Goal: Task Accomplishment & Management: Complete application form

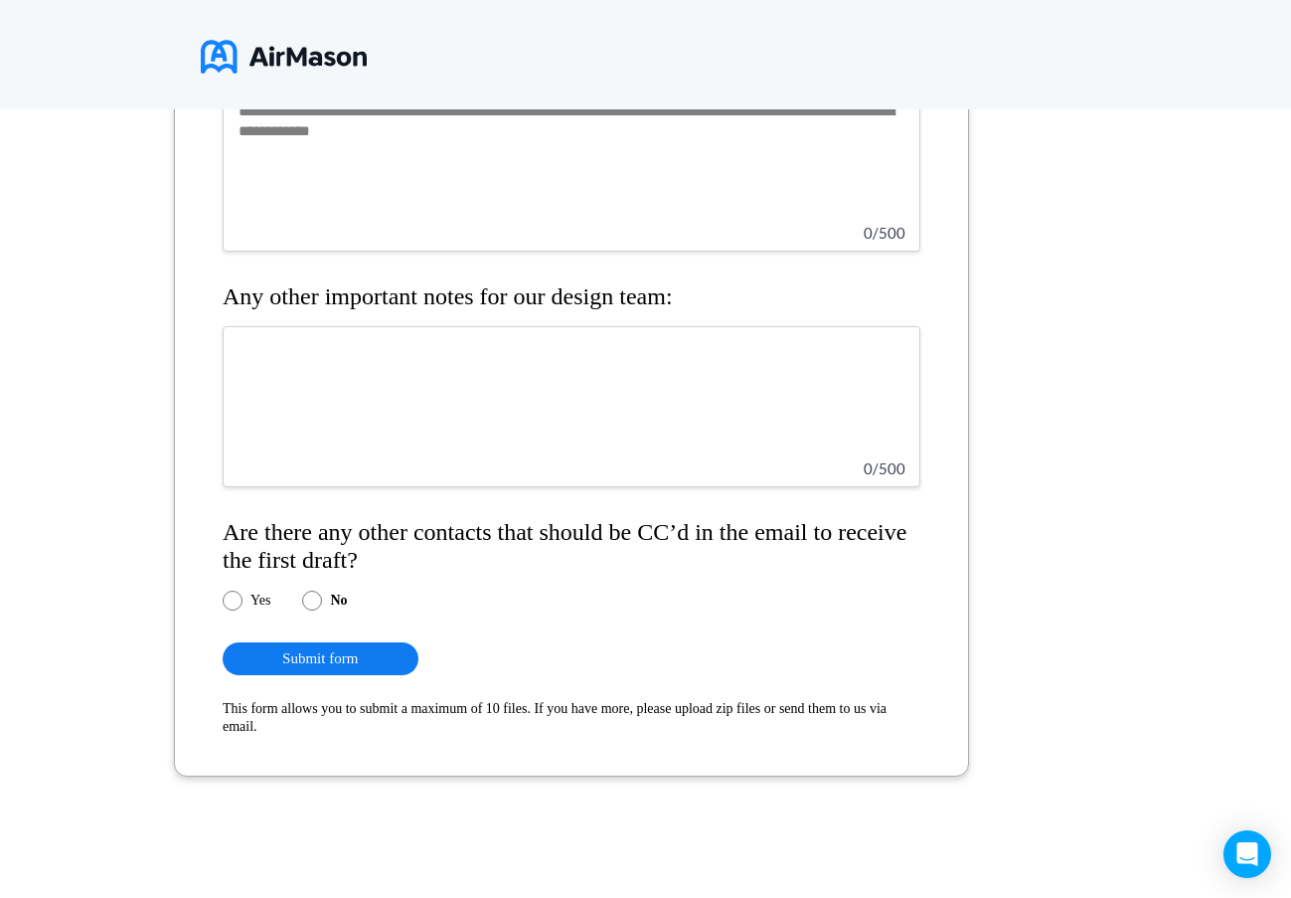
scroll to position [2291, 0]
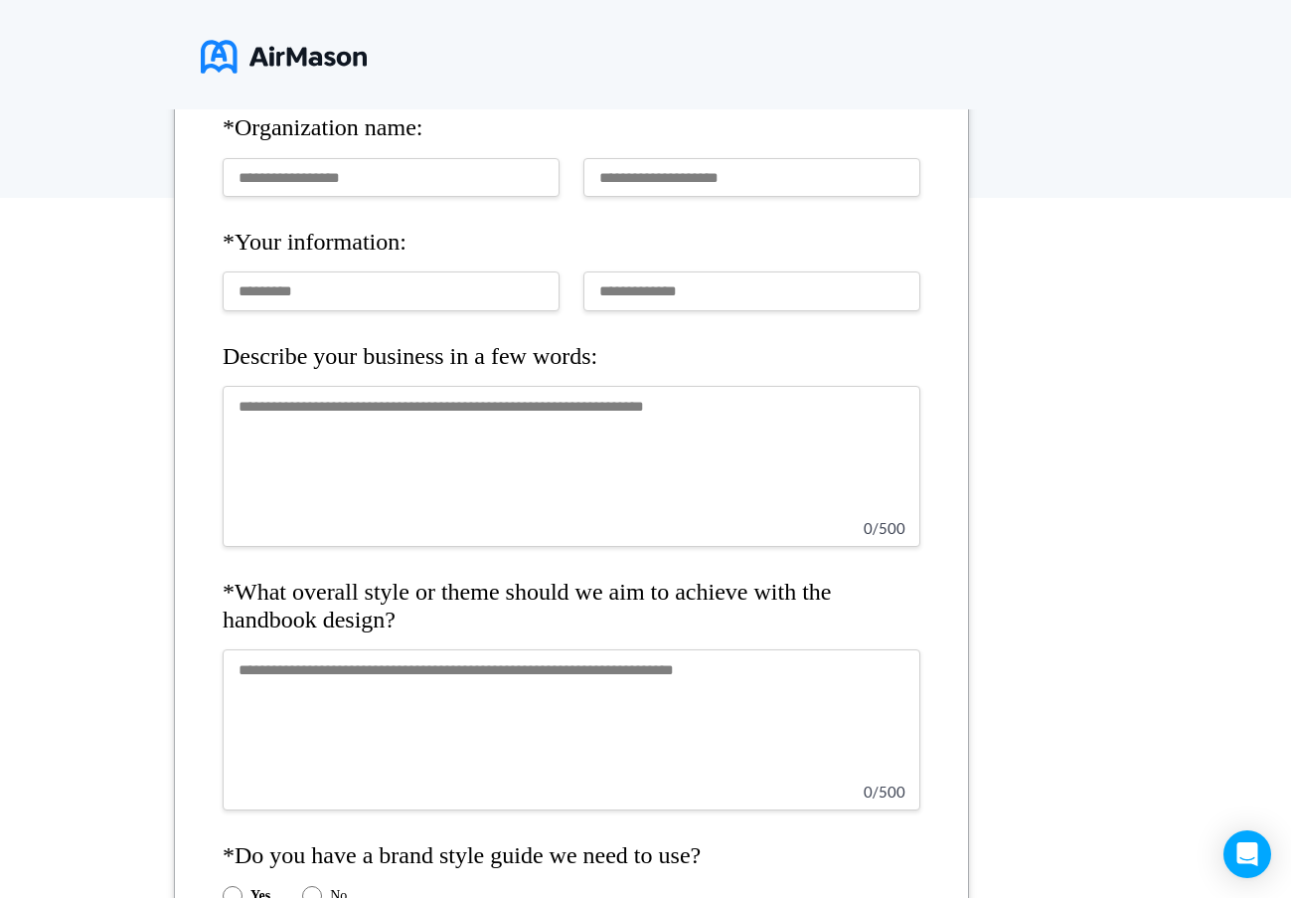
click at [442, 238] on h4 "*Your information:" at bounding box center [572, 243] width 698 height 28
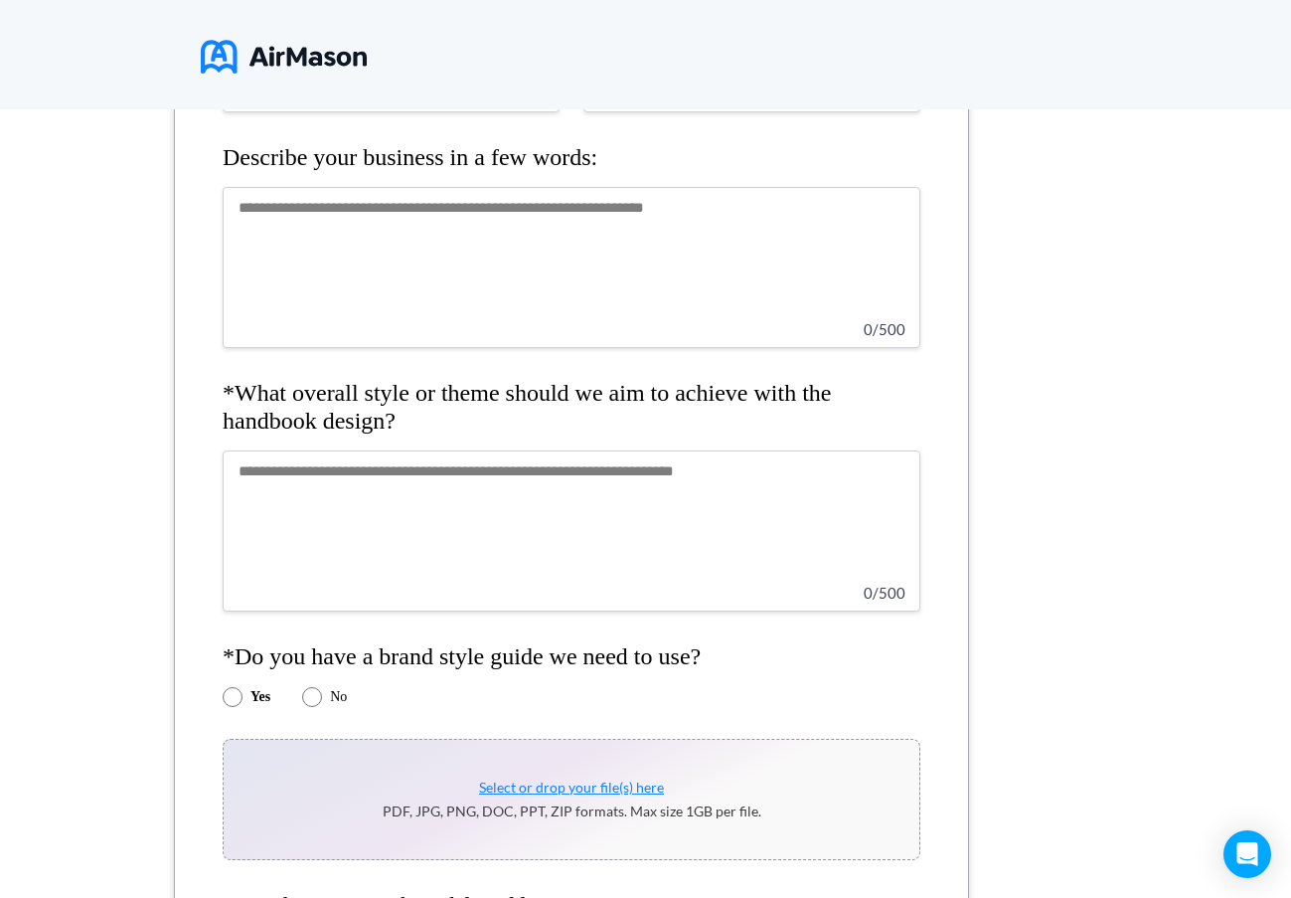
scroll to position [596, 0]
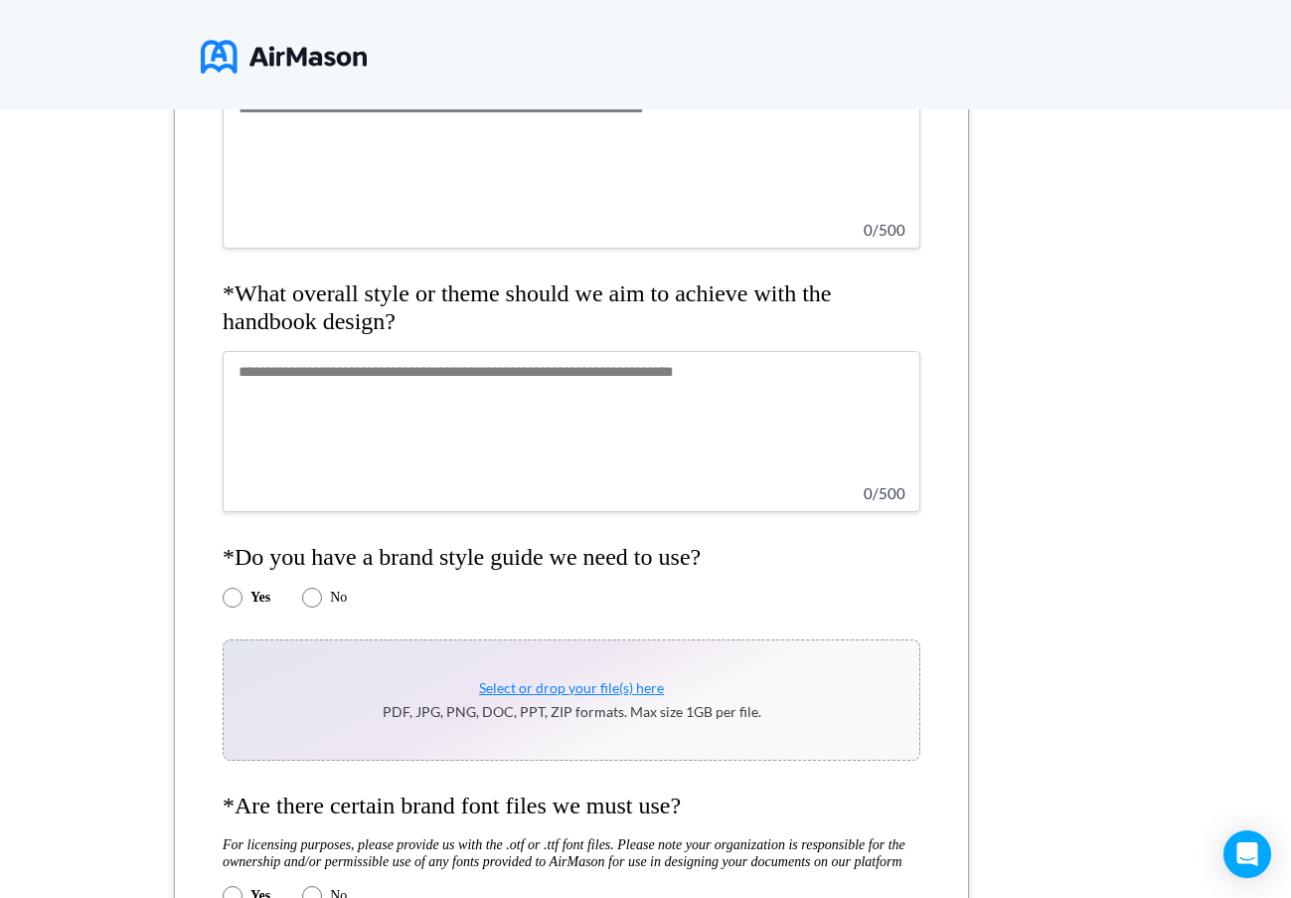
click at [328, 374] on textarea at bounding box center [572, 431] width 698 height 161
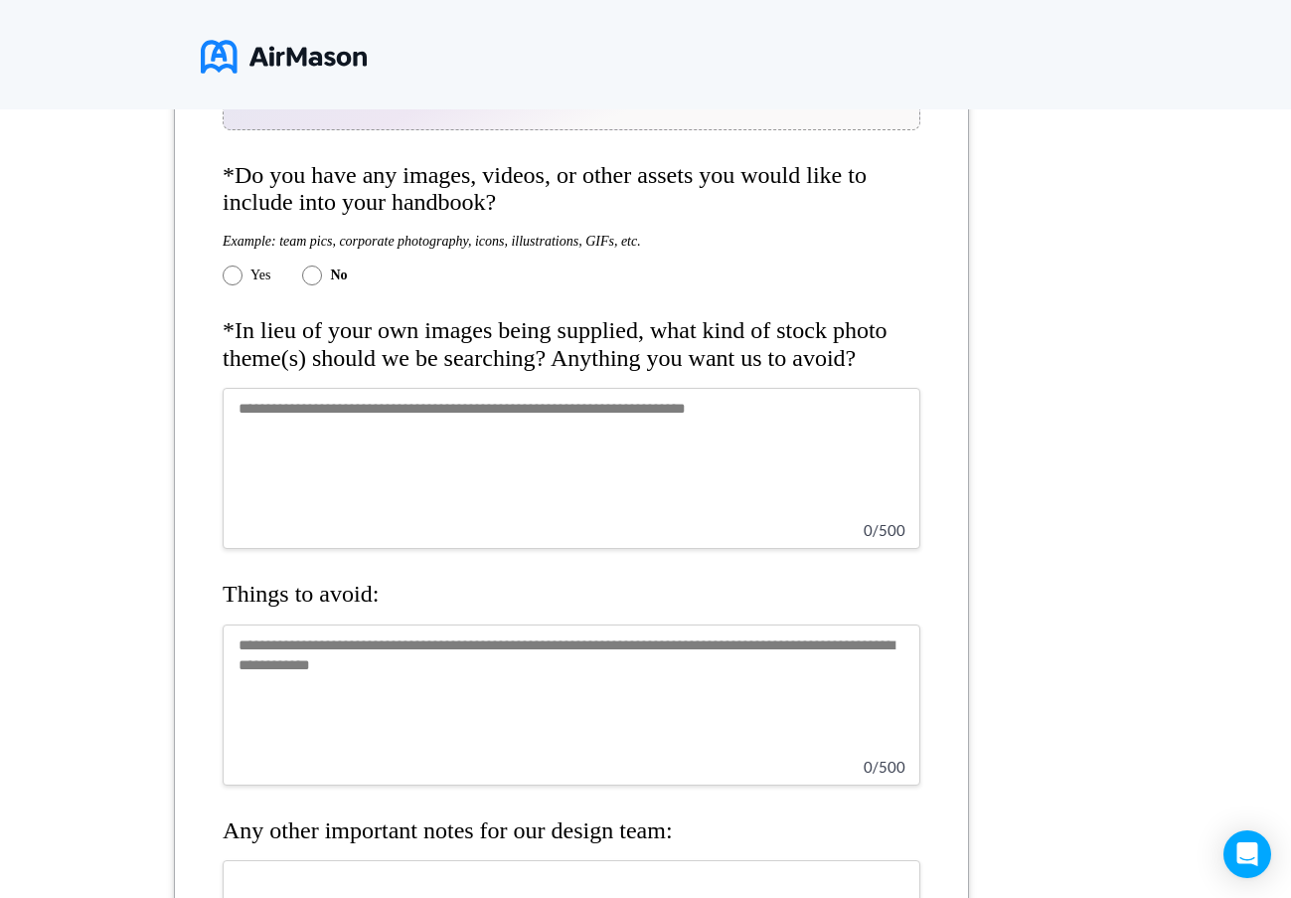
scroll to position [1789, 0]
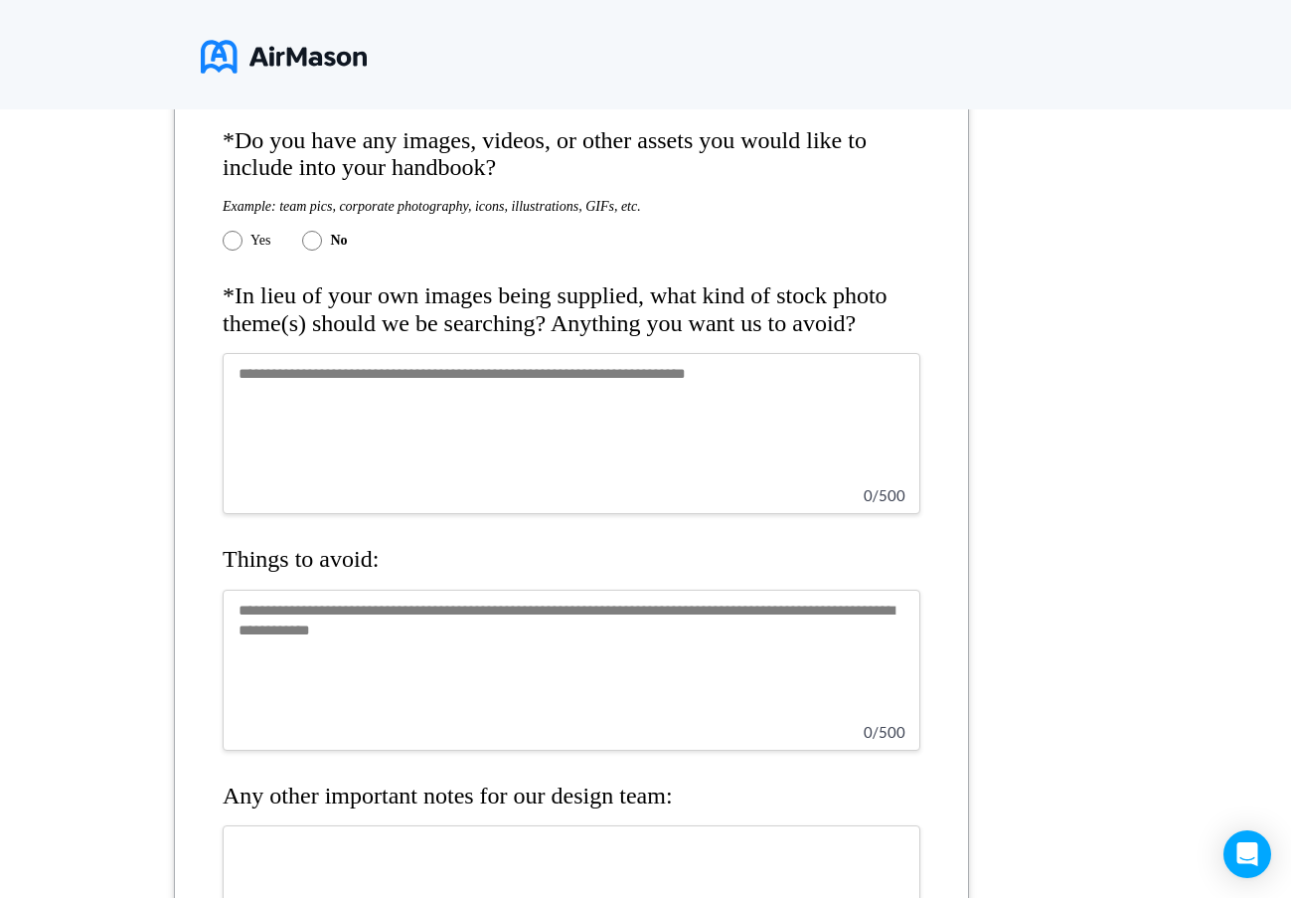
click at [485, 378] on textarea at bounding box center [572, 433] width 698 height 161
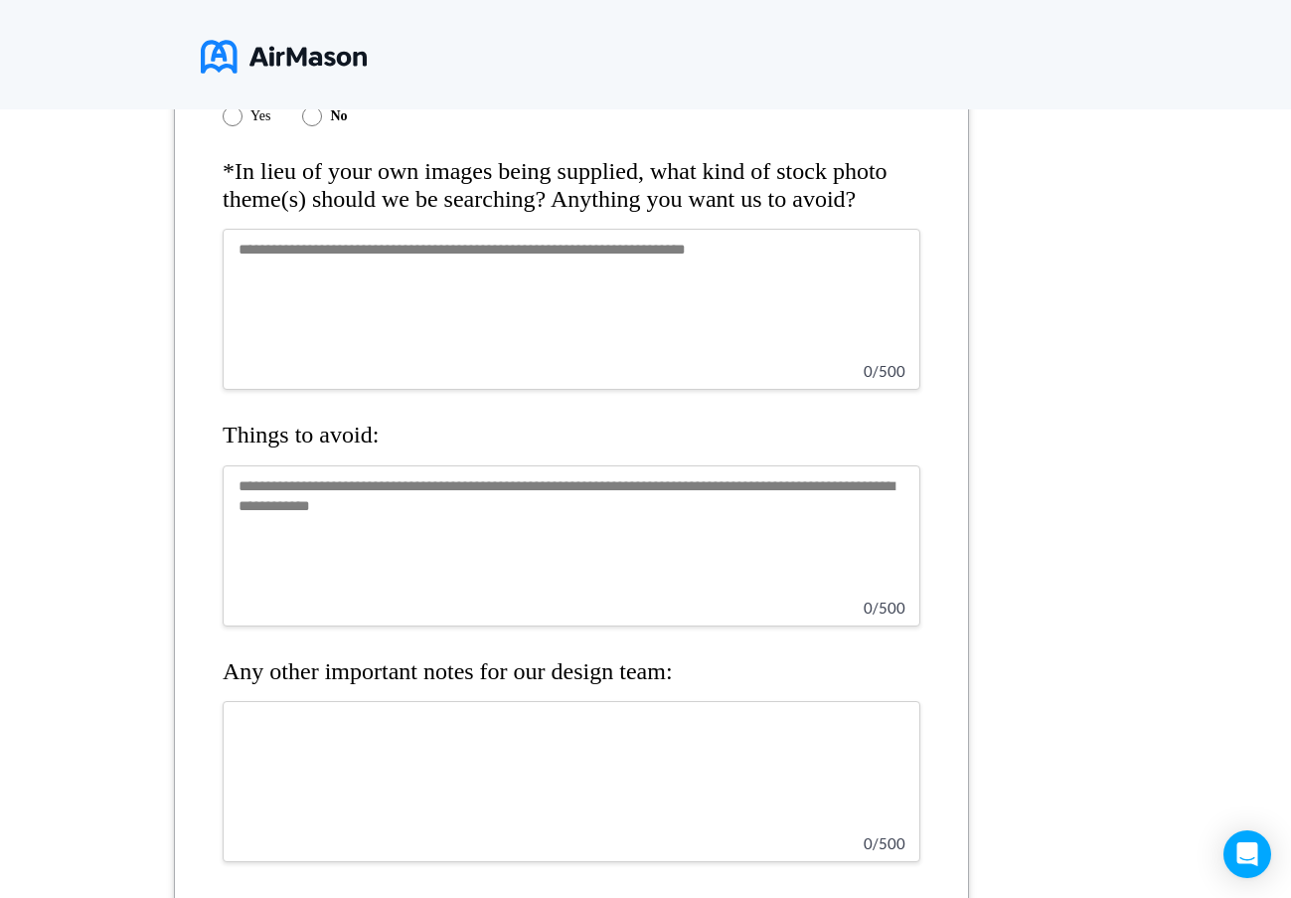
scroll to position [1988, 0]
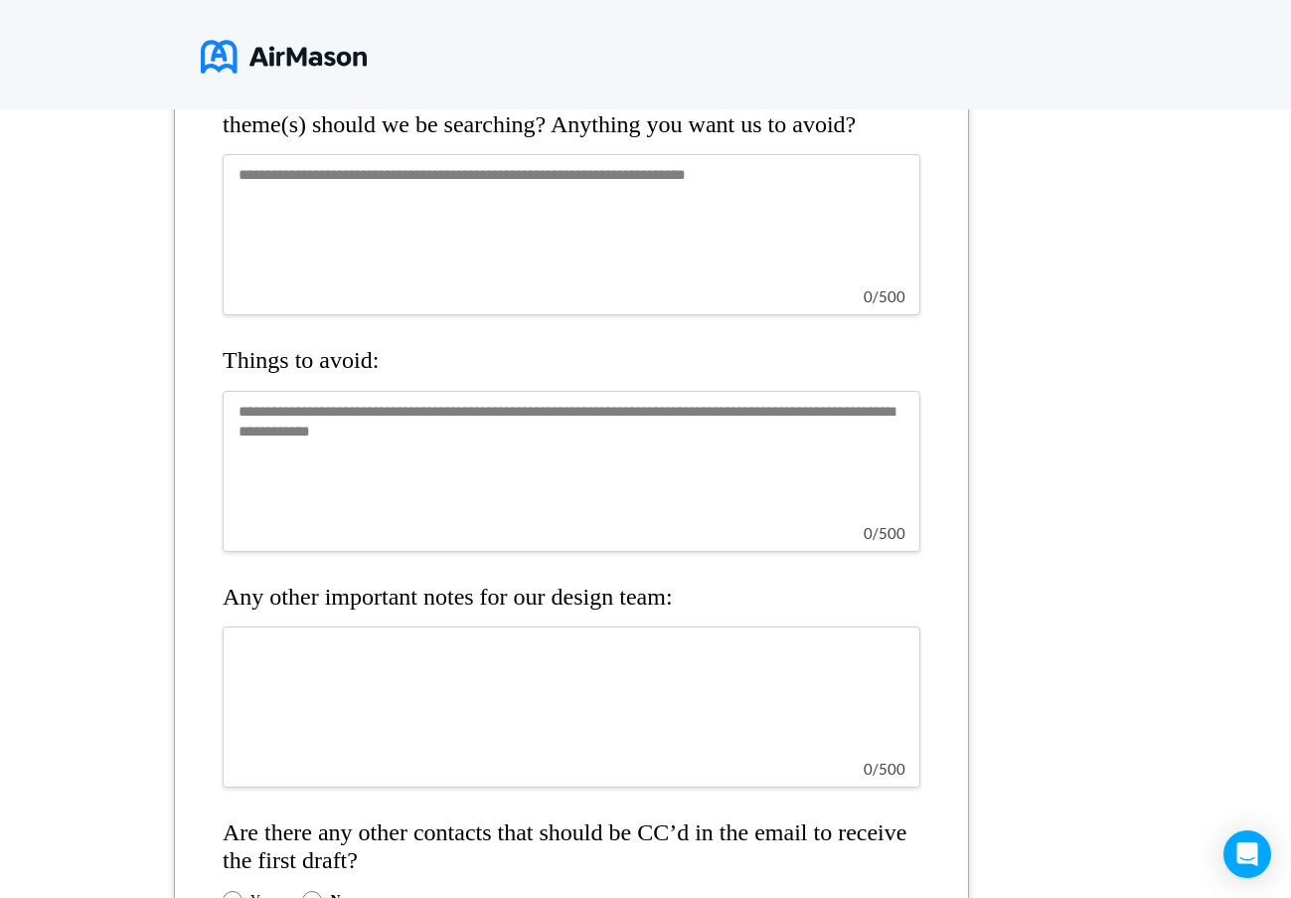
click at [354, 431] on textarea at bounding box center [572, 471] width 698 height 161
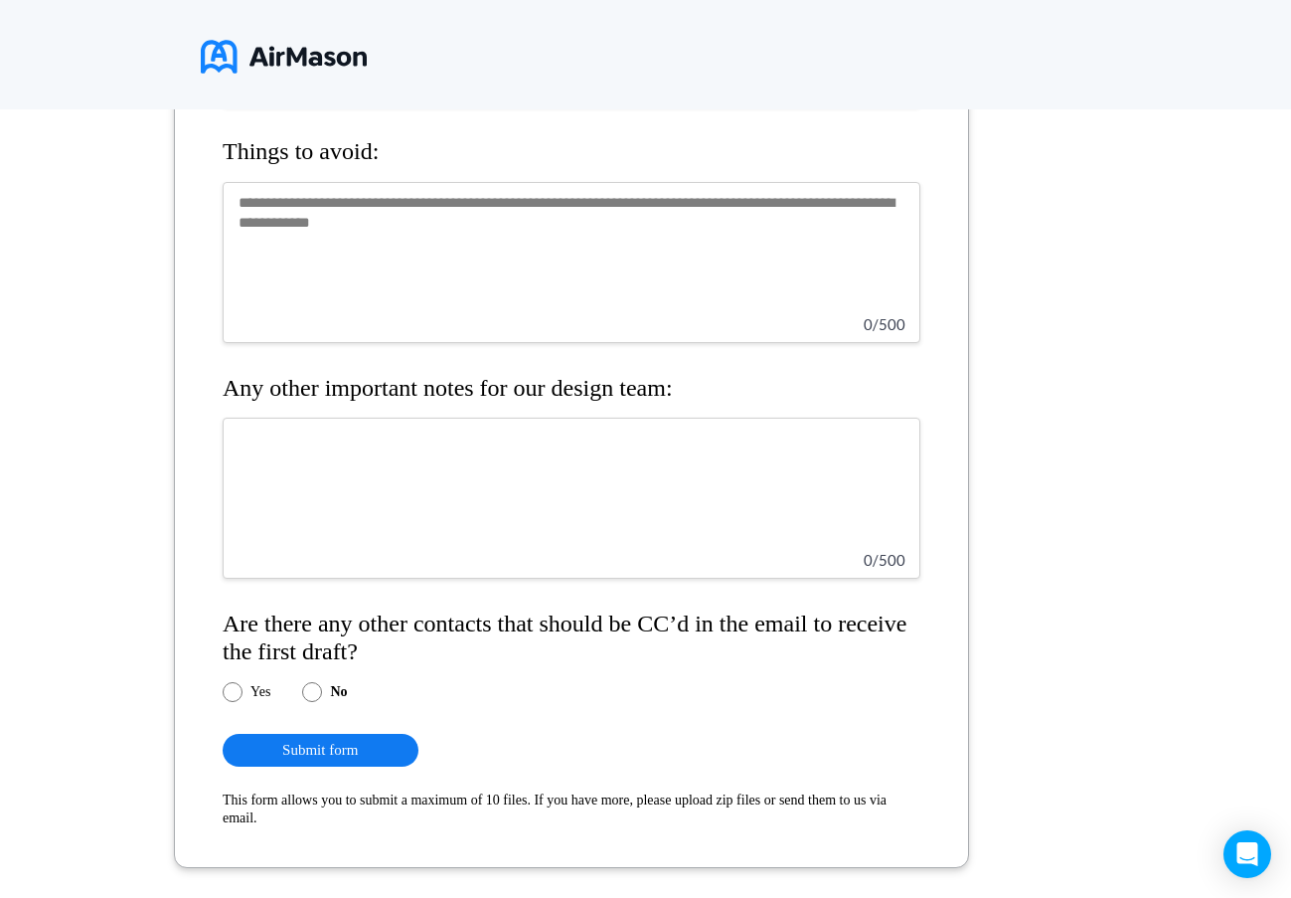
scroll to position [2192, 0]
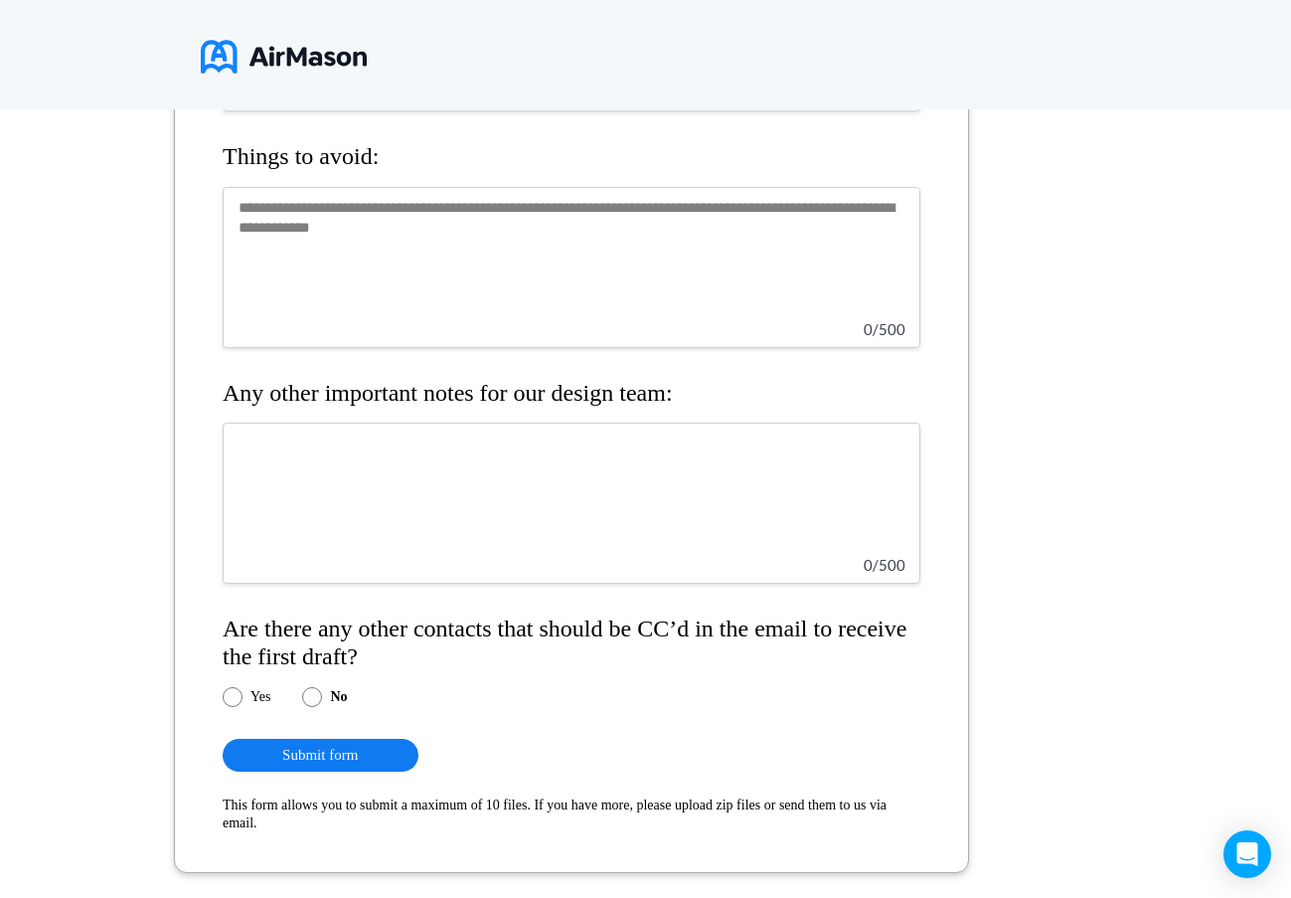
click at [384, 442] on textarea at bounding box center [572, 502] width 698 height 161
click at [308, 243] on textarea at bounding box center [572, 267] width 698 height 161
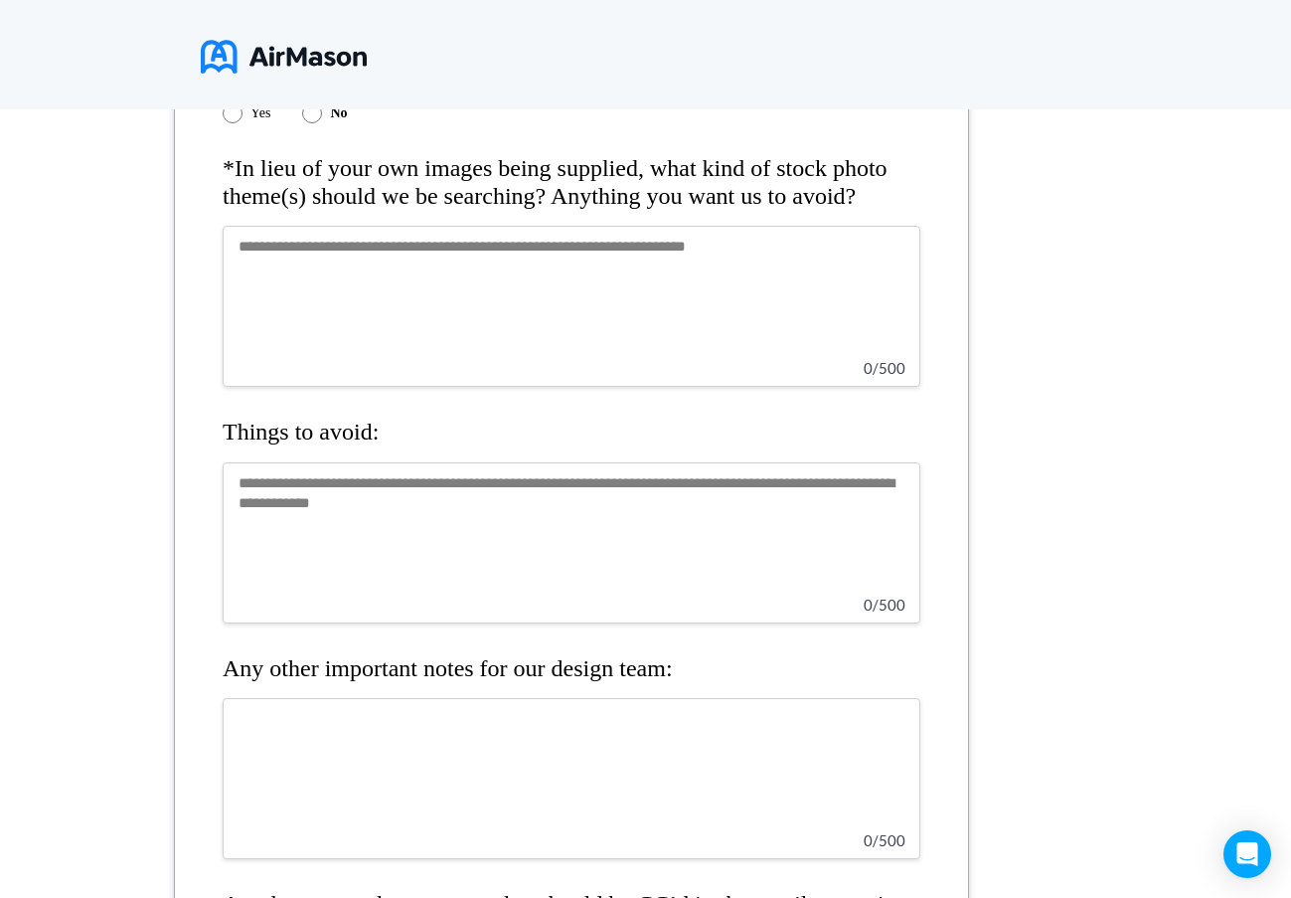
scroll to position [1894, 0]
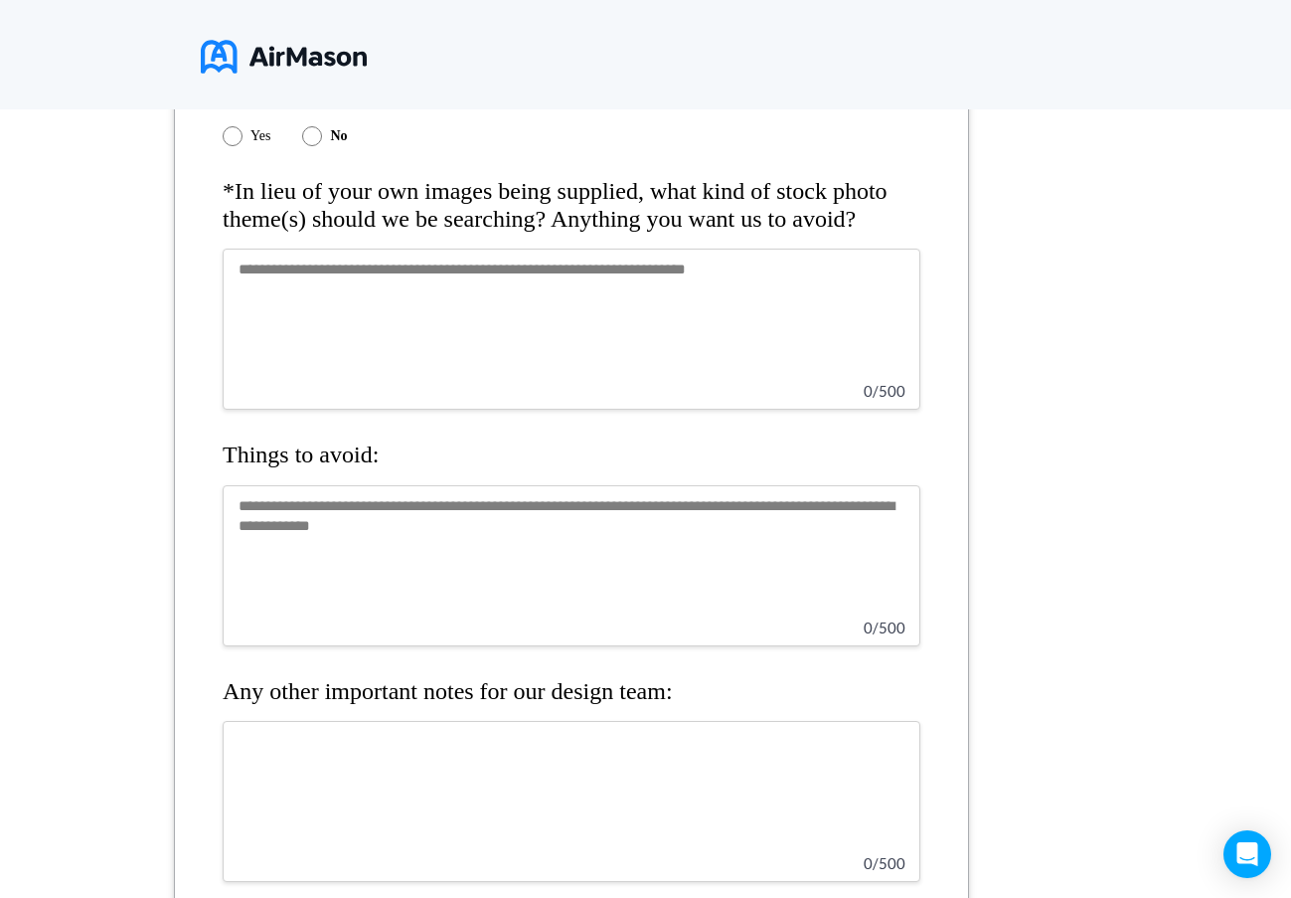
click at [326, 540] on textarea at bounding box center [572, 565] width 698 height 161
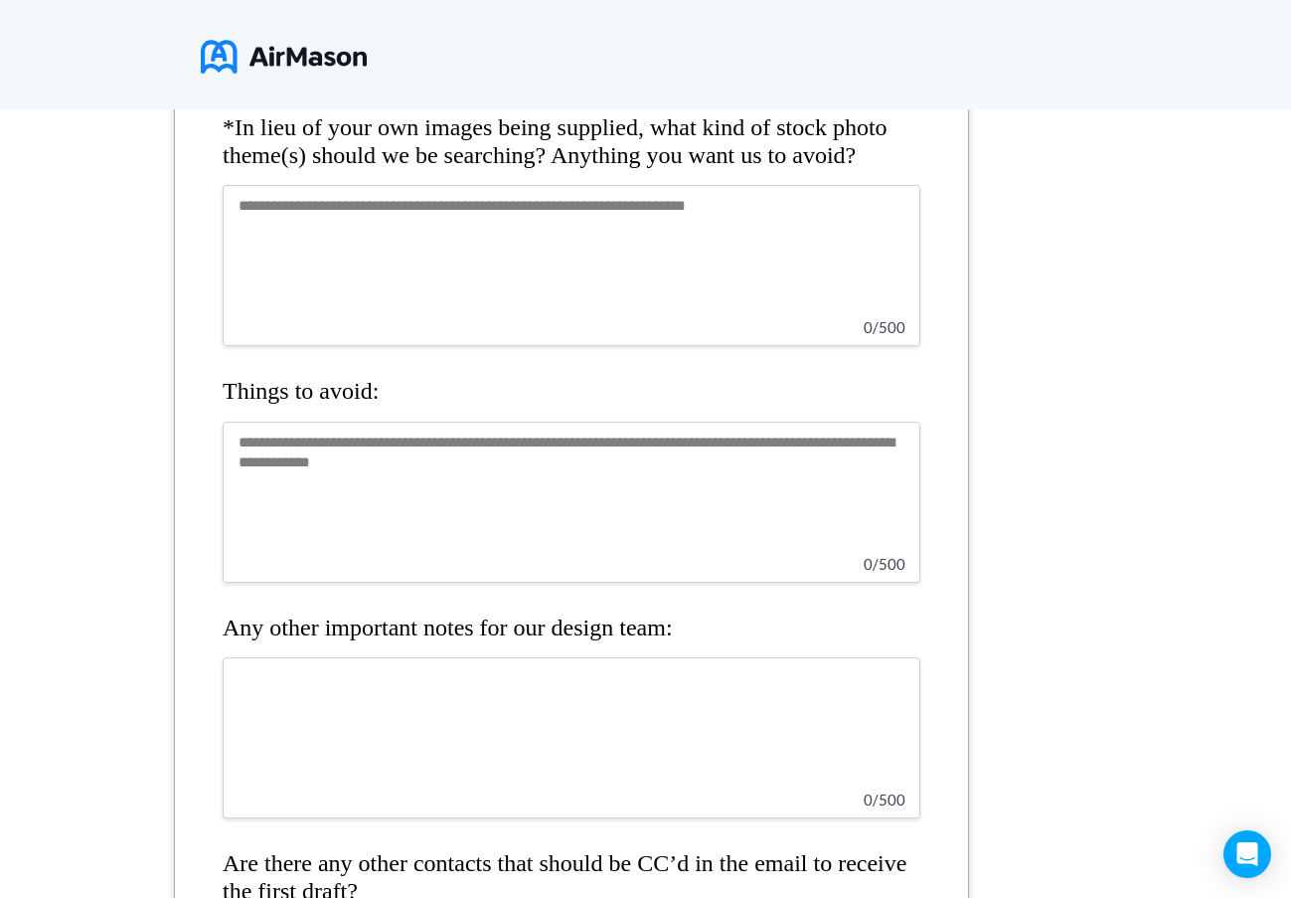
scroll to position [2092, 0]
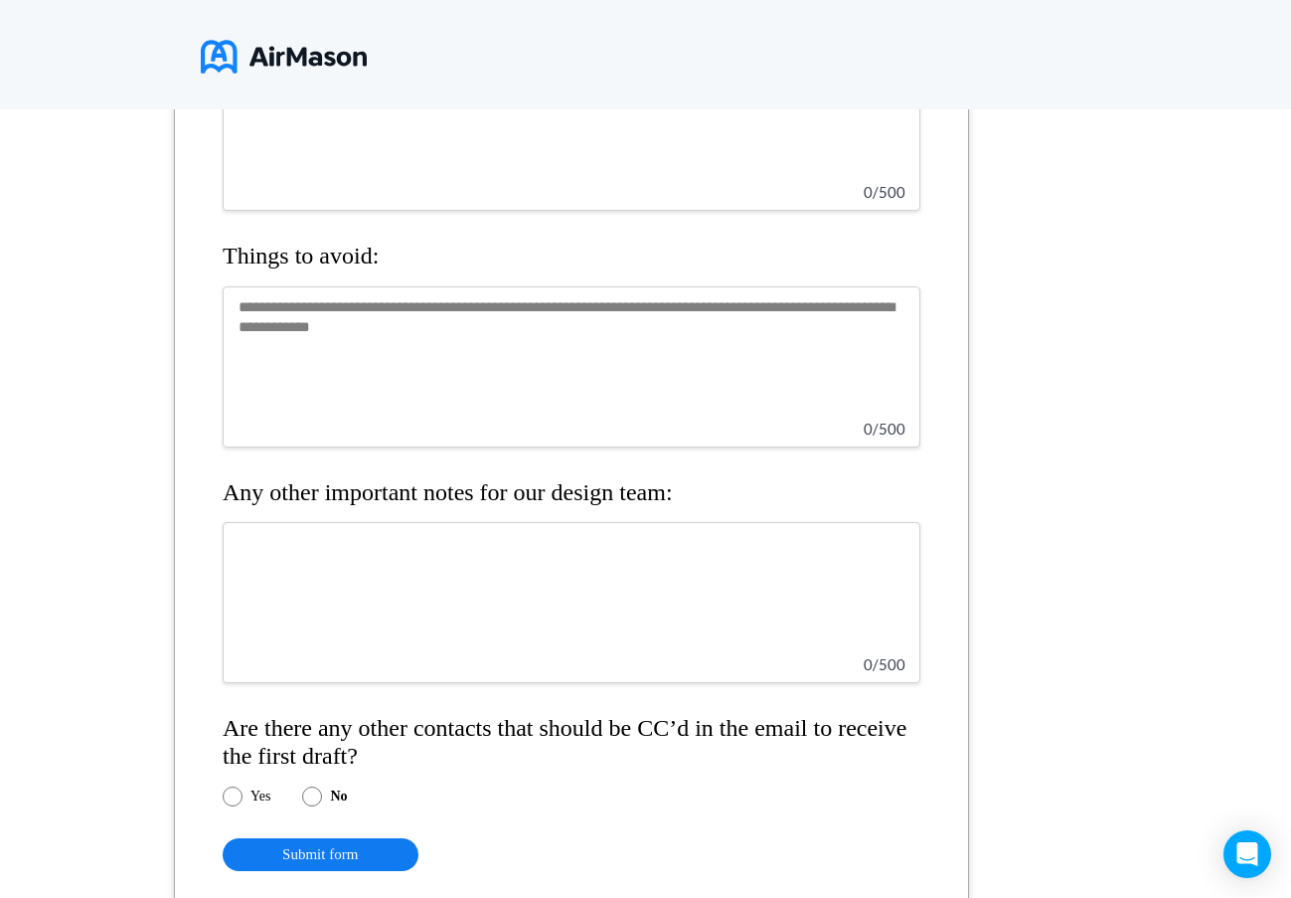
click at [310, 570] on textarea at bounding box center [572, 602] width 698 height 161
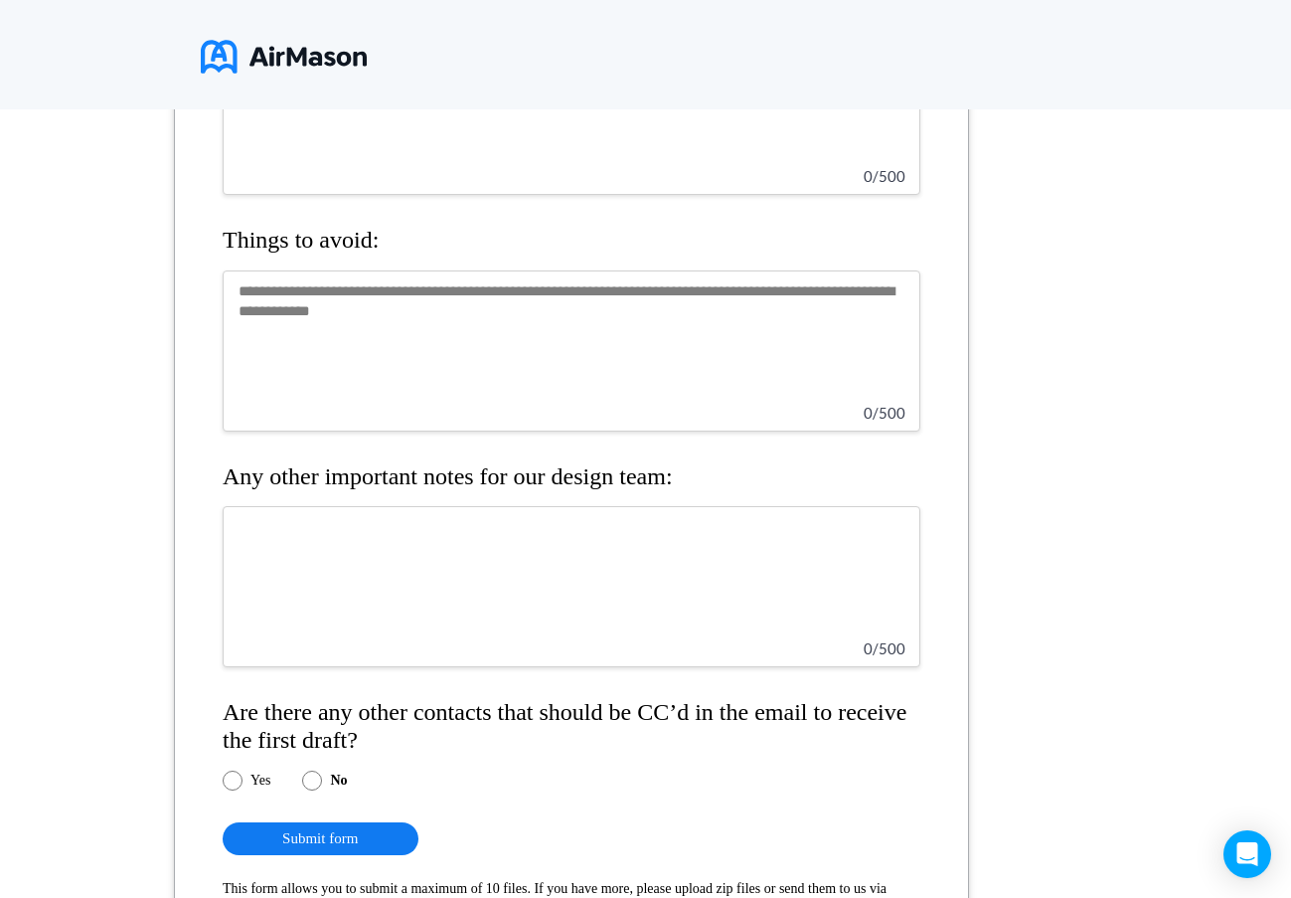
scroll to position [2291, 0]
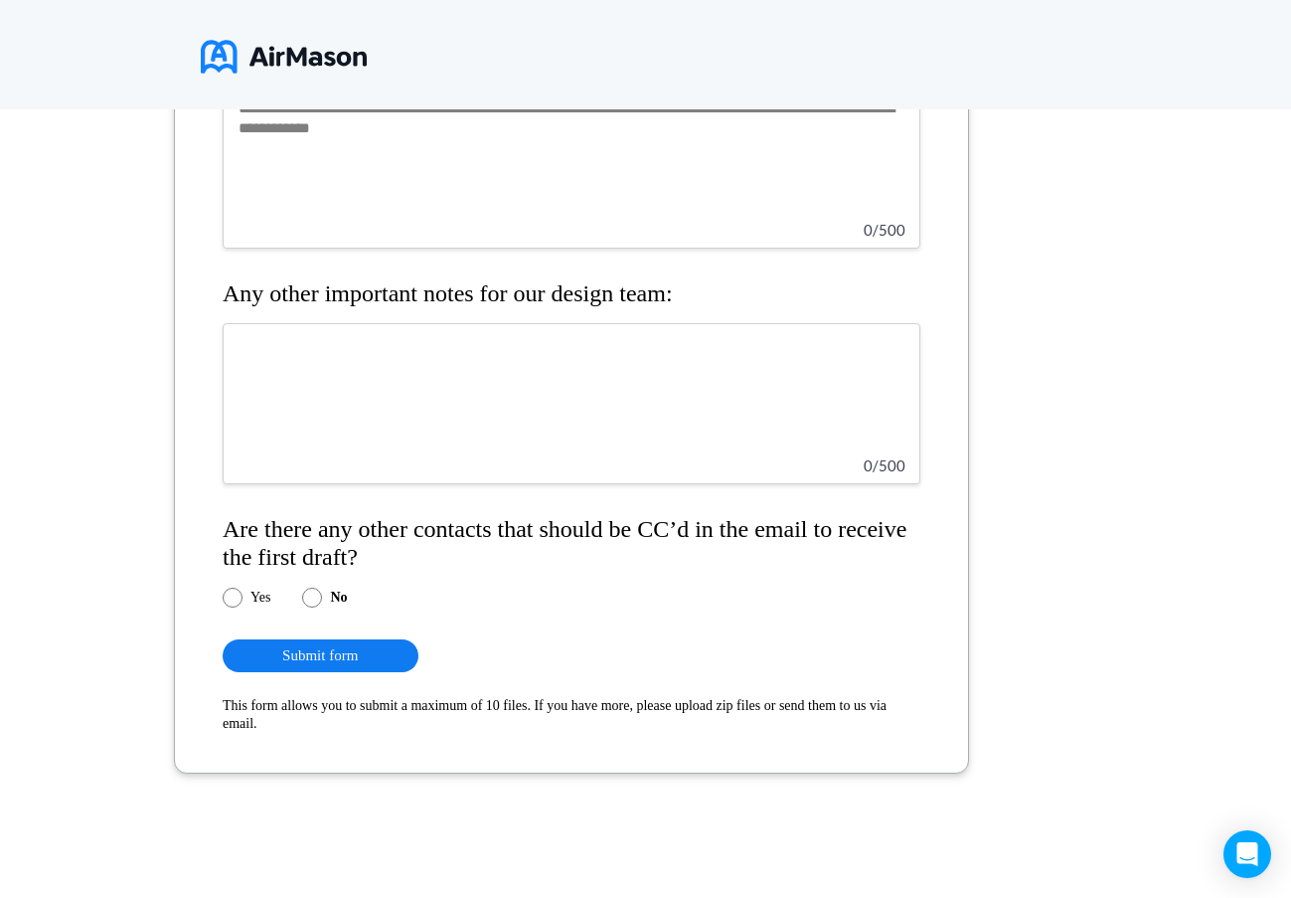
click at [262, 594] on label "Yes" at bounding box center [260, 597] width 20 height 16
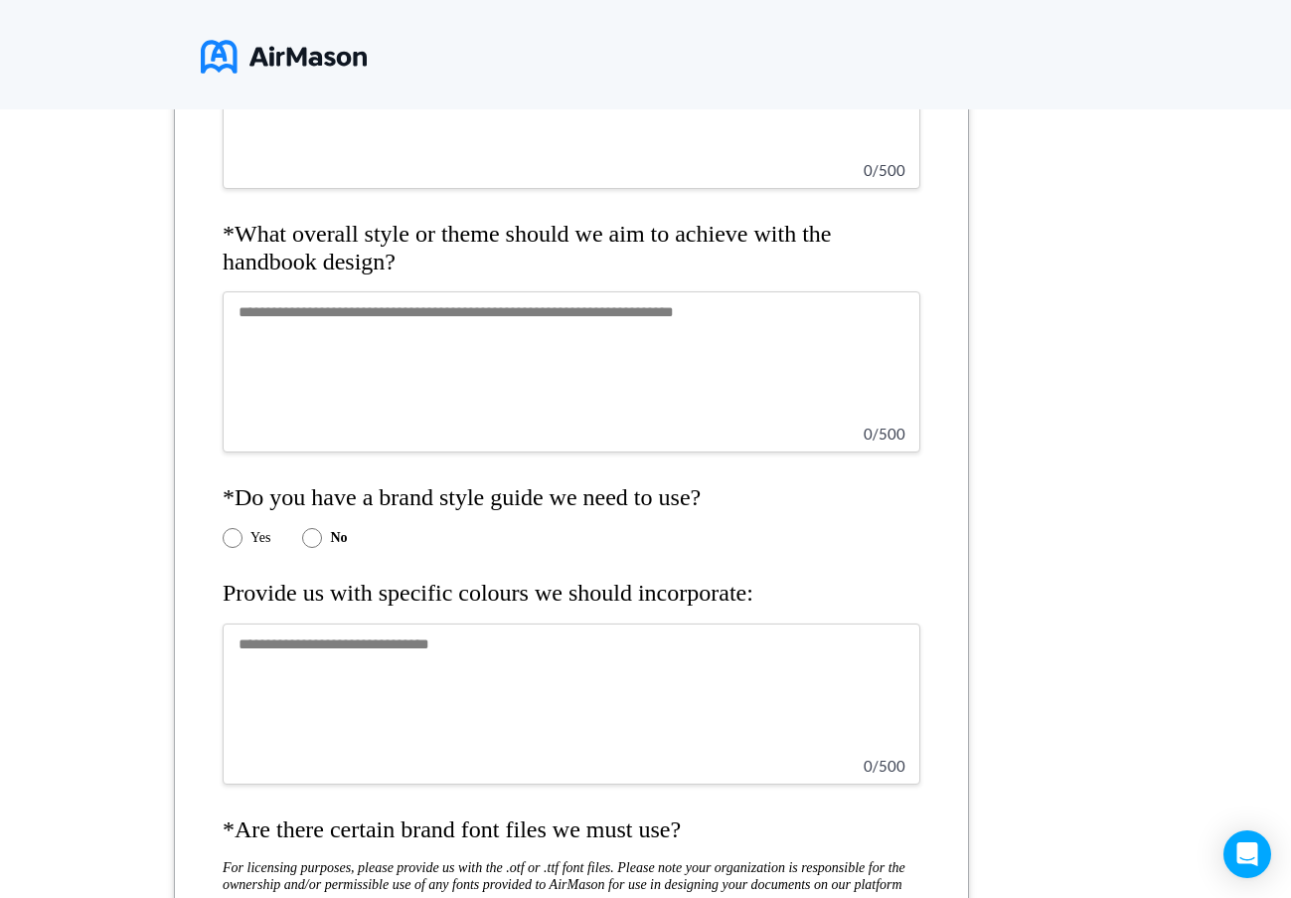
scroll to position [701, 0]
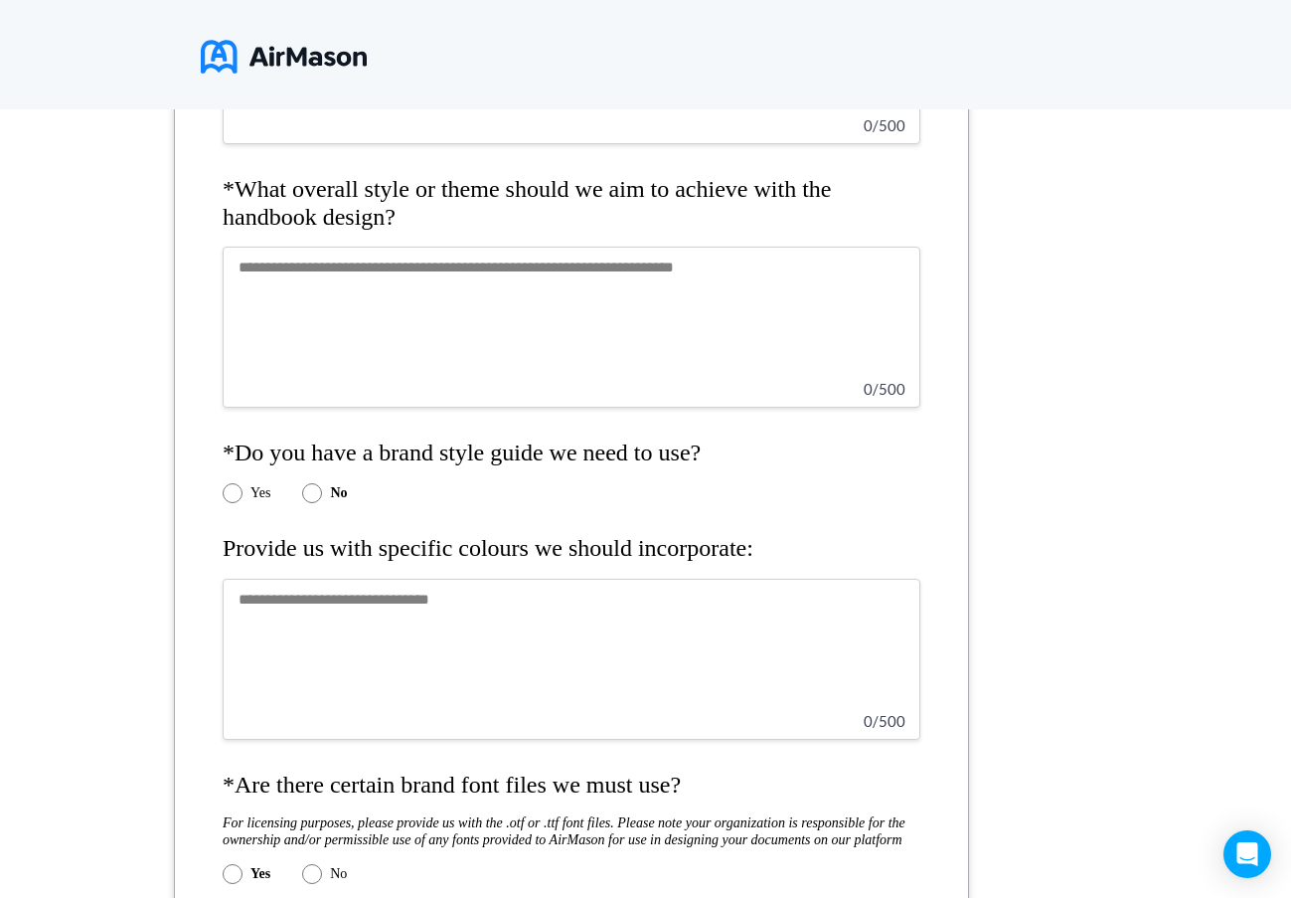
click at [345, 607] on textarea at bounding box center [572, 659] width 698 height 161
